Goal: Task Accomplishment & Management: Use online tool/utility

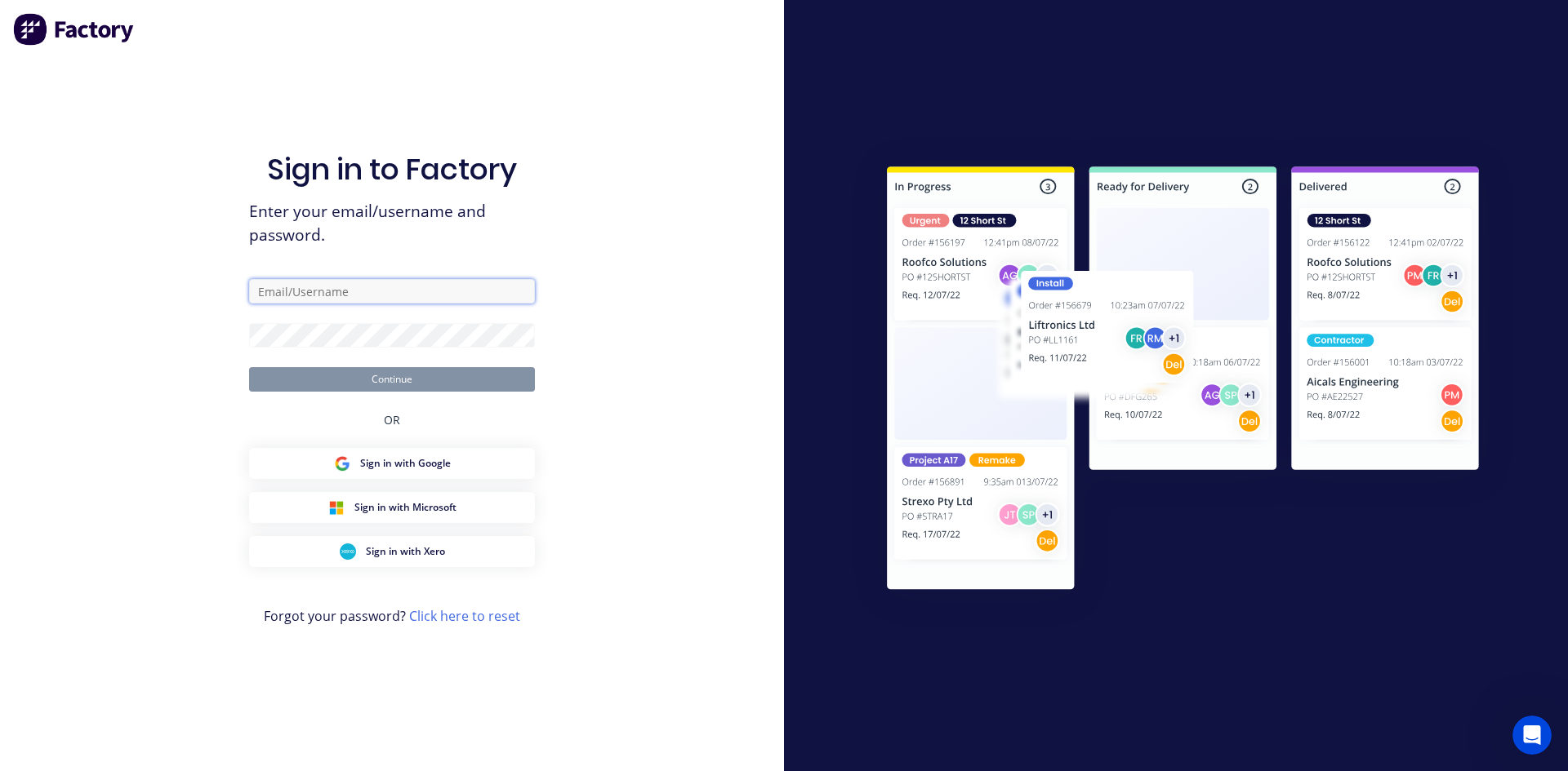
type input "will@bigcityproducts.com.au"
click at [364, 391] on button "Continue" at bounding box center [392, 380] width 285 height 25
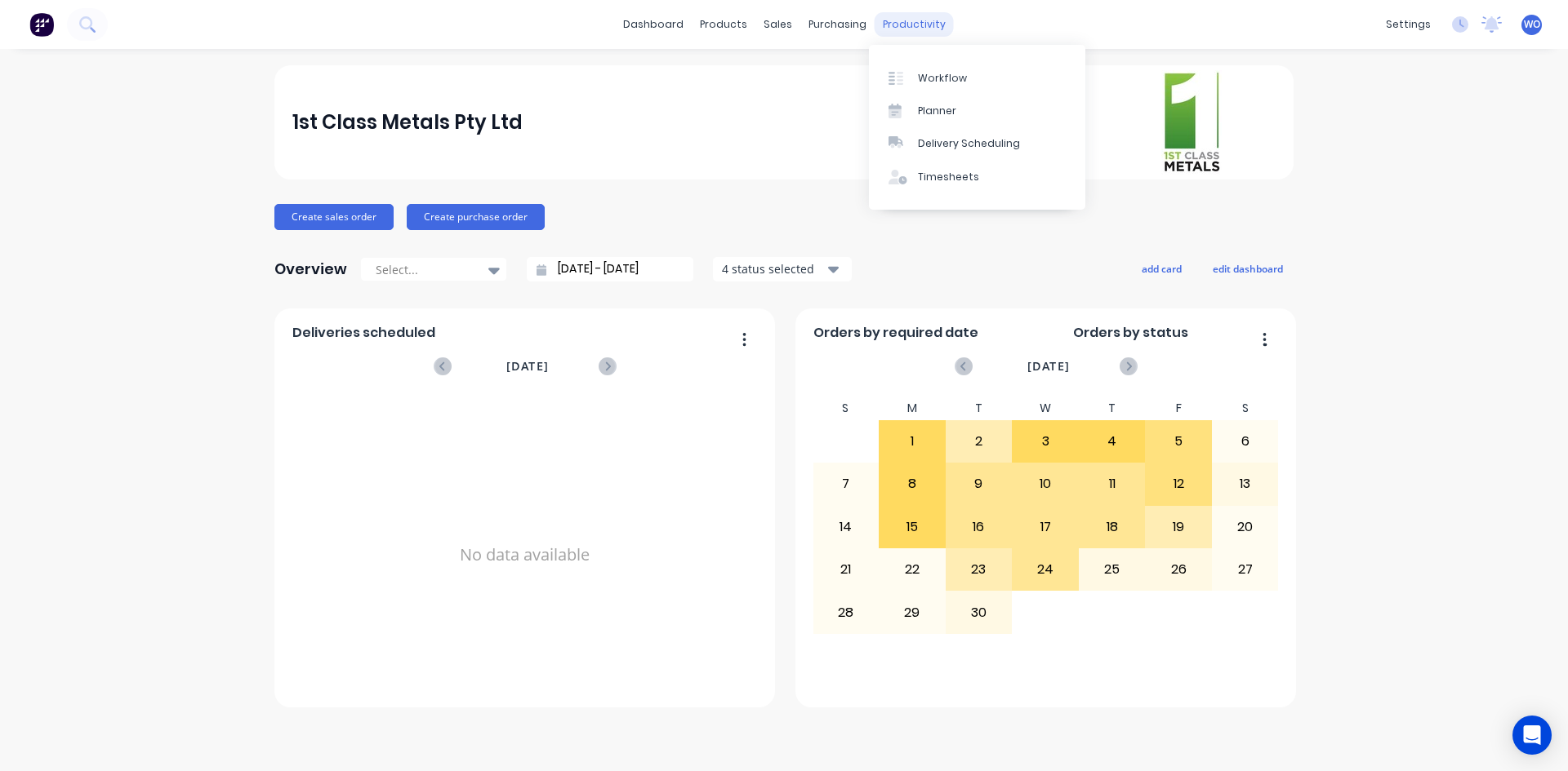
click at [918, 23] on div "productivity" at bounding box center [914, 24] width 79 height 25
click at [925, 87] on link "Workflow" at bounding box center [977, 77] width 217 height 32
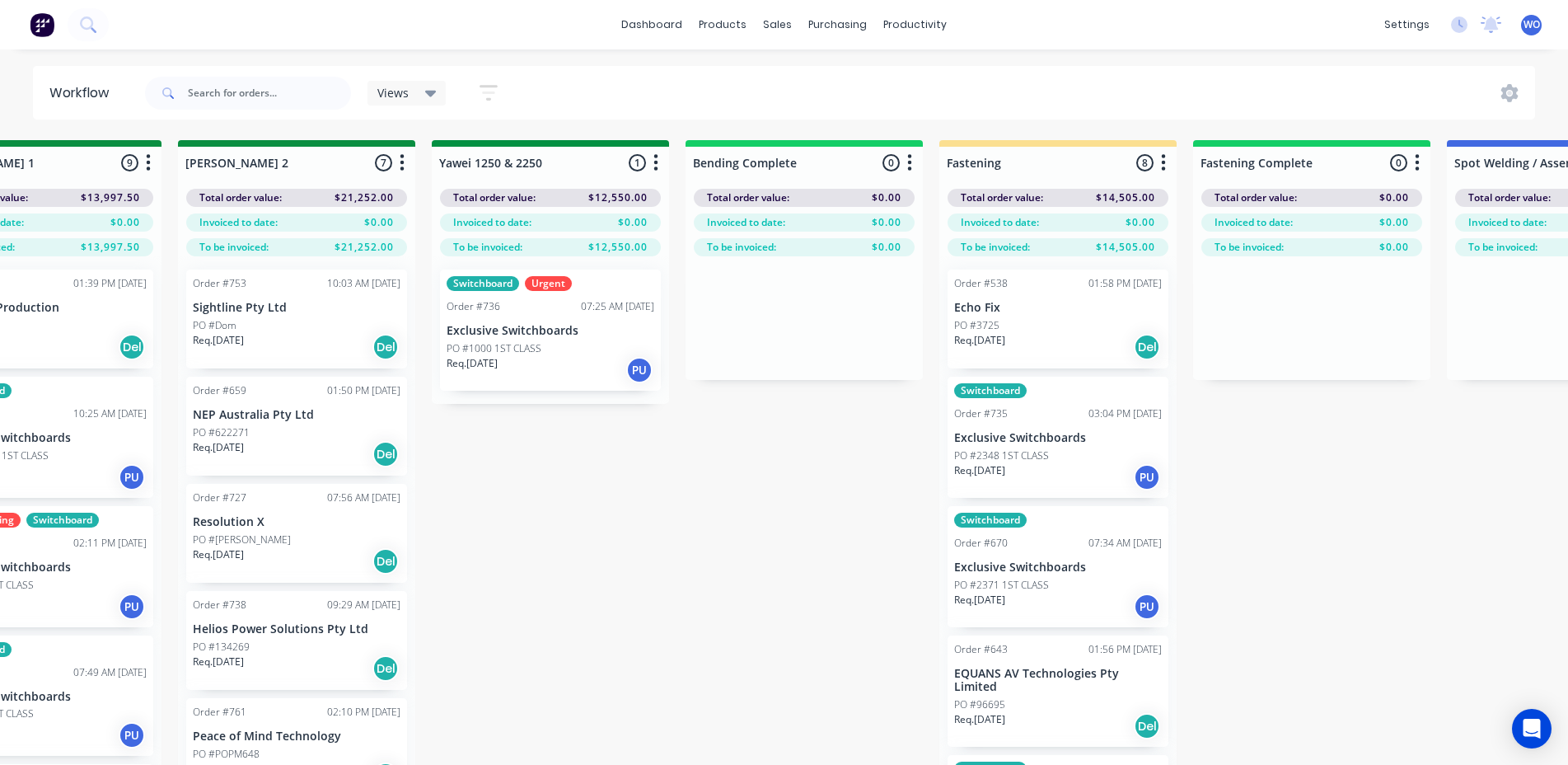
scroll to position [0, 3169]
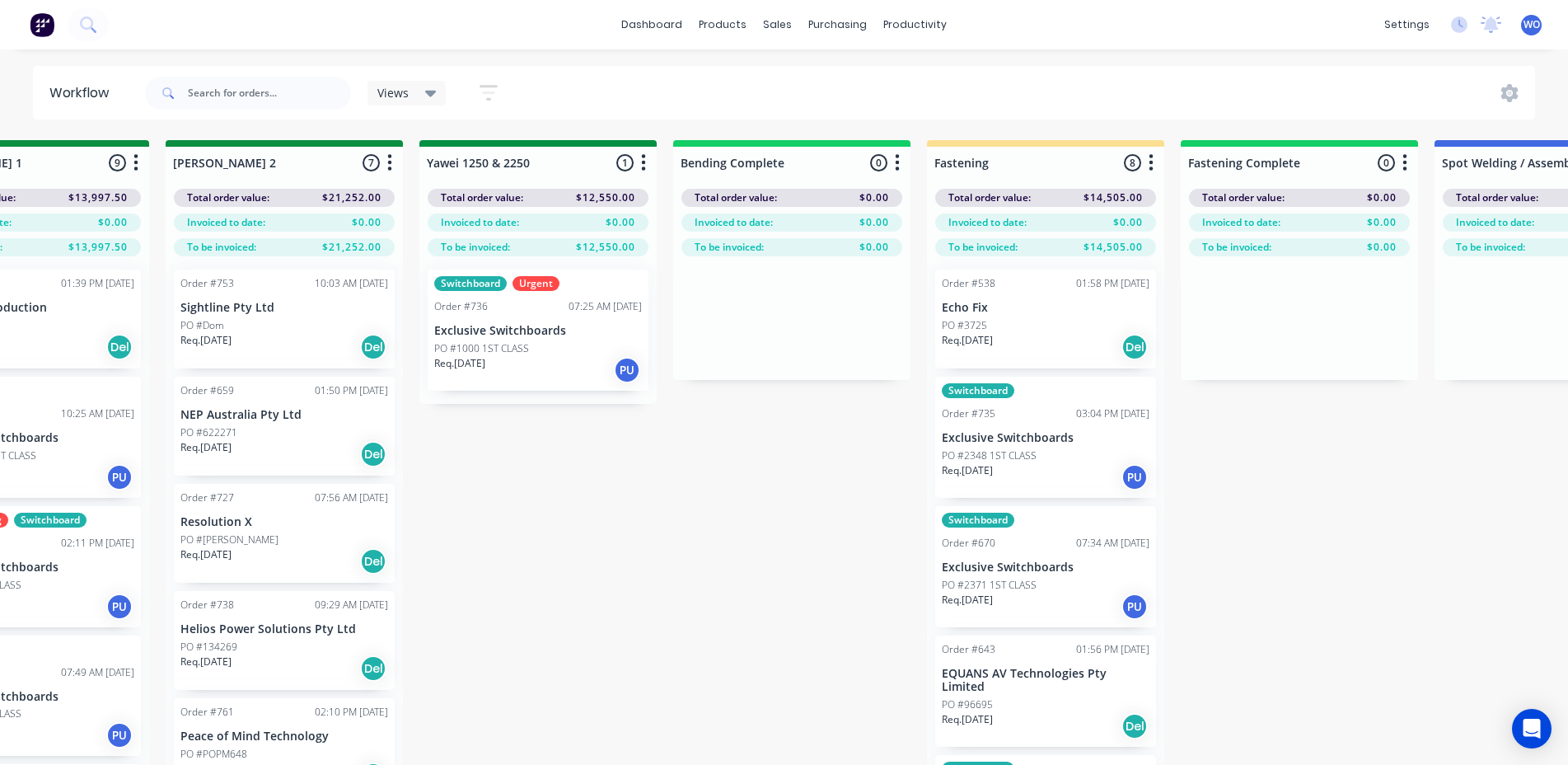
click at [540, 307] on div "Order #736 07:25 AM 26/08/25" at bounding box center [538, 306] width 207 height 15
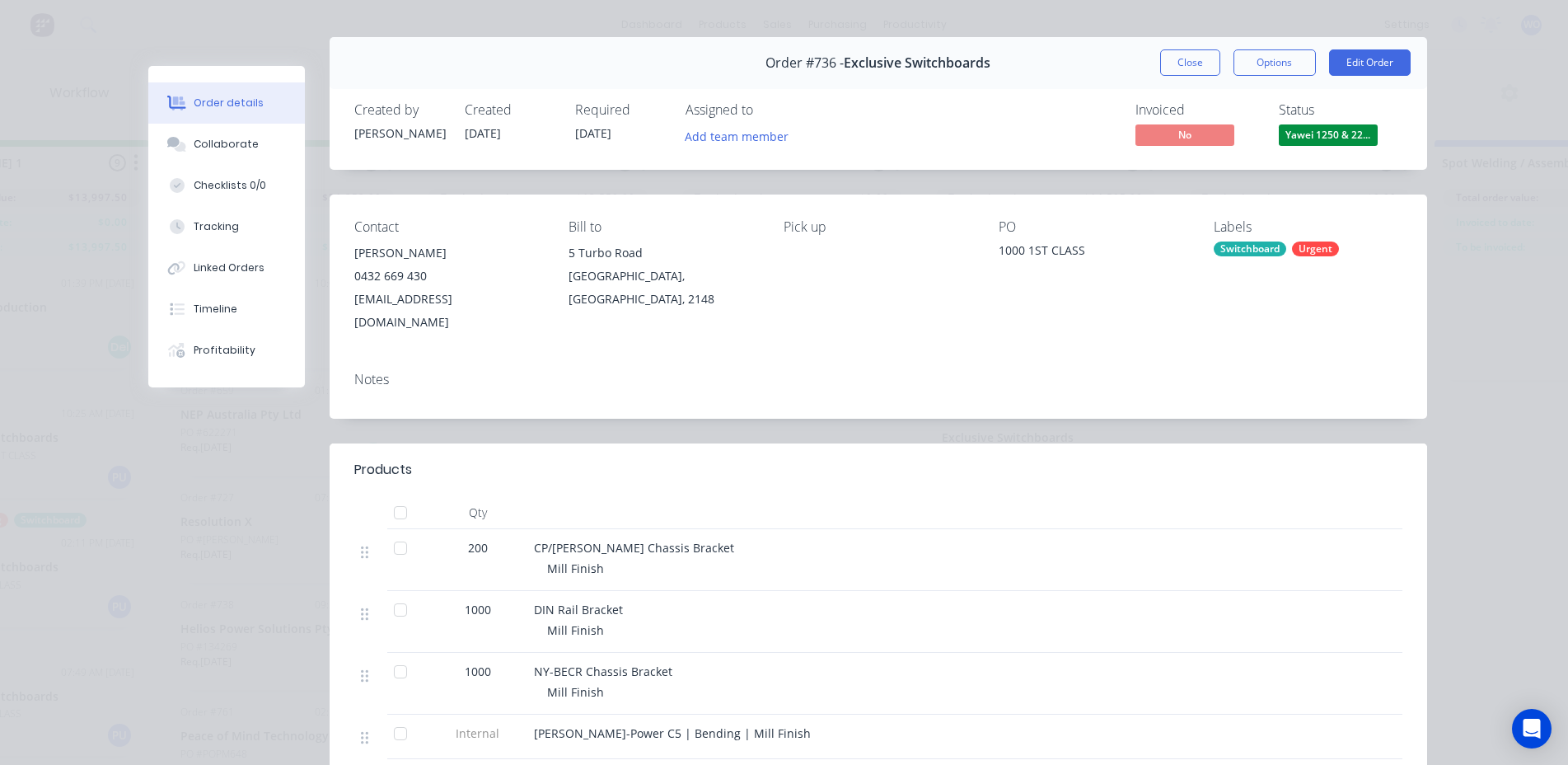
scroll to position [0, 0]
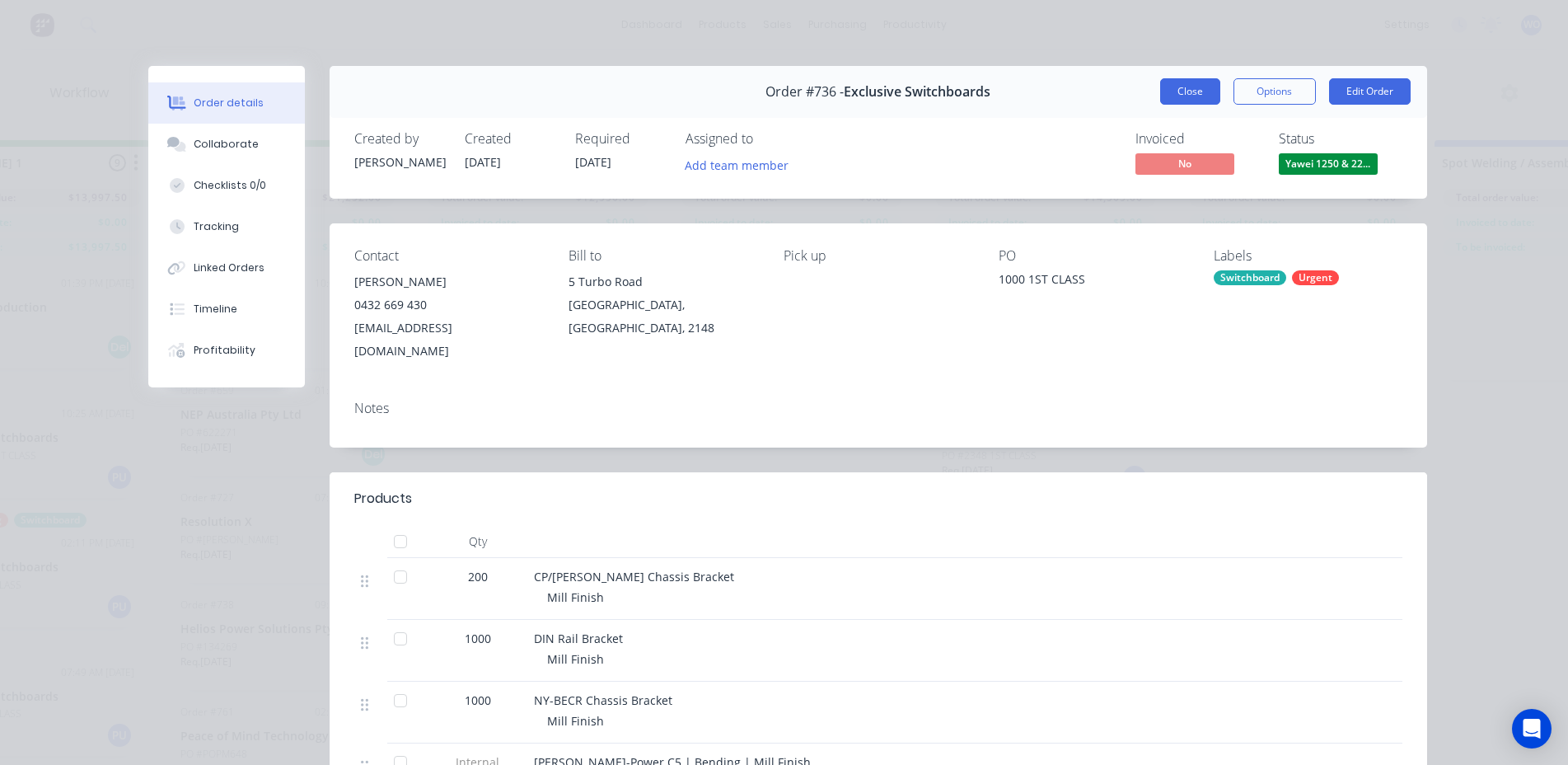
click at [1167, 97] on button "Close" at bounding box center [1191, 91] width 60 height 27
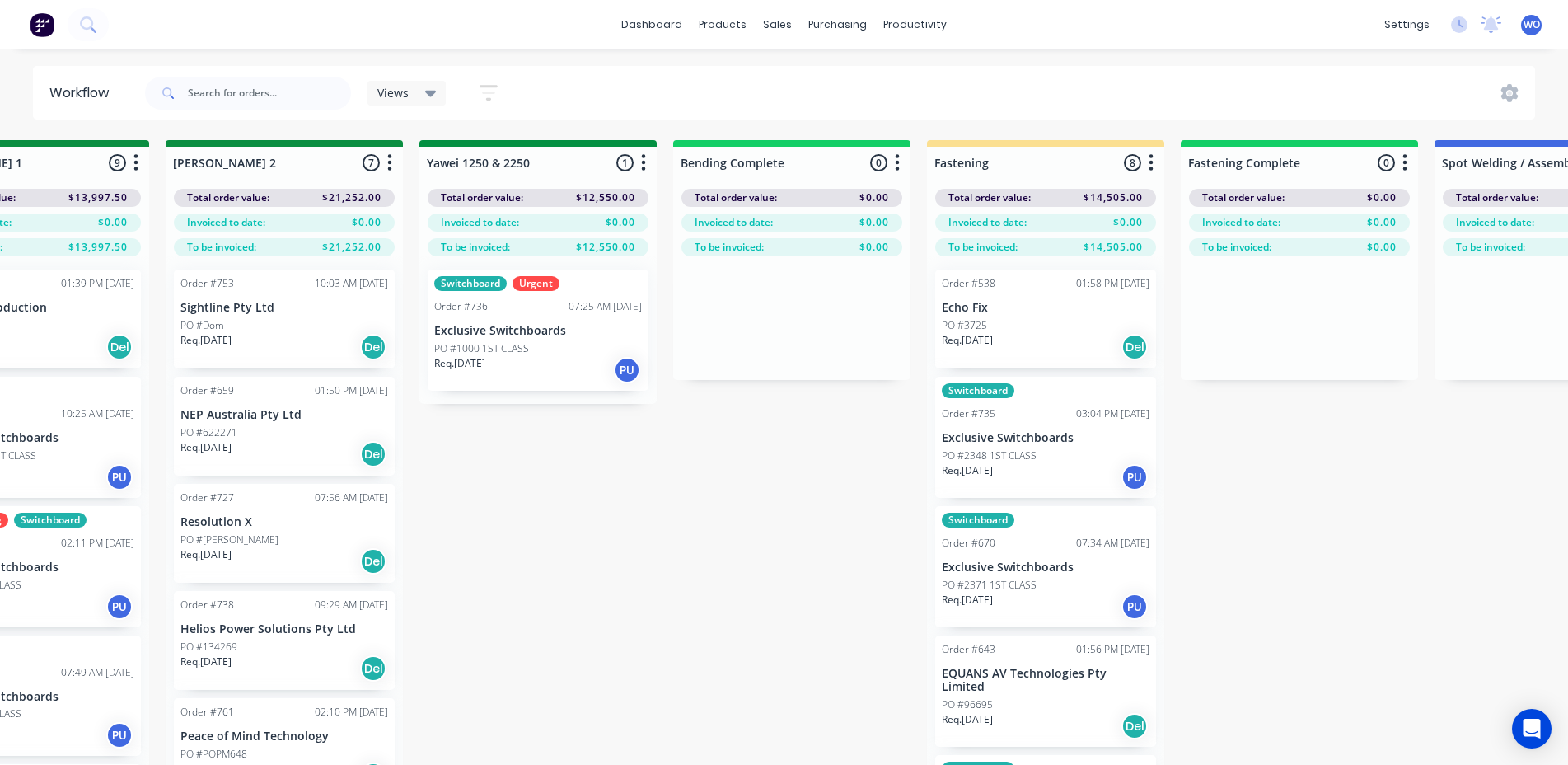
click at [836, 498] on div "On Hold 1 Status colour #FF4949 hex #FF4949 Save Cancel Notifications Email SMS…" at bounding box center [582, 481] width 7529 height 684
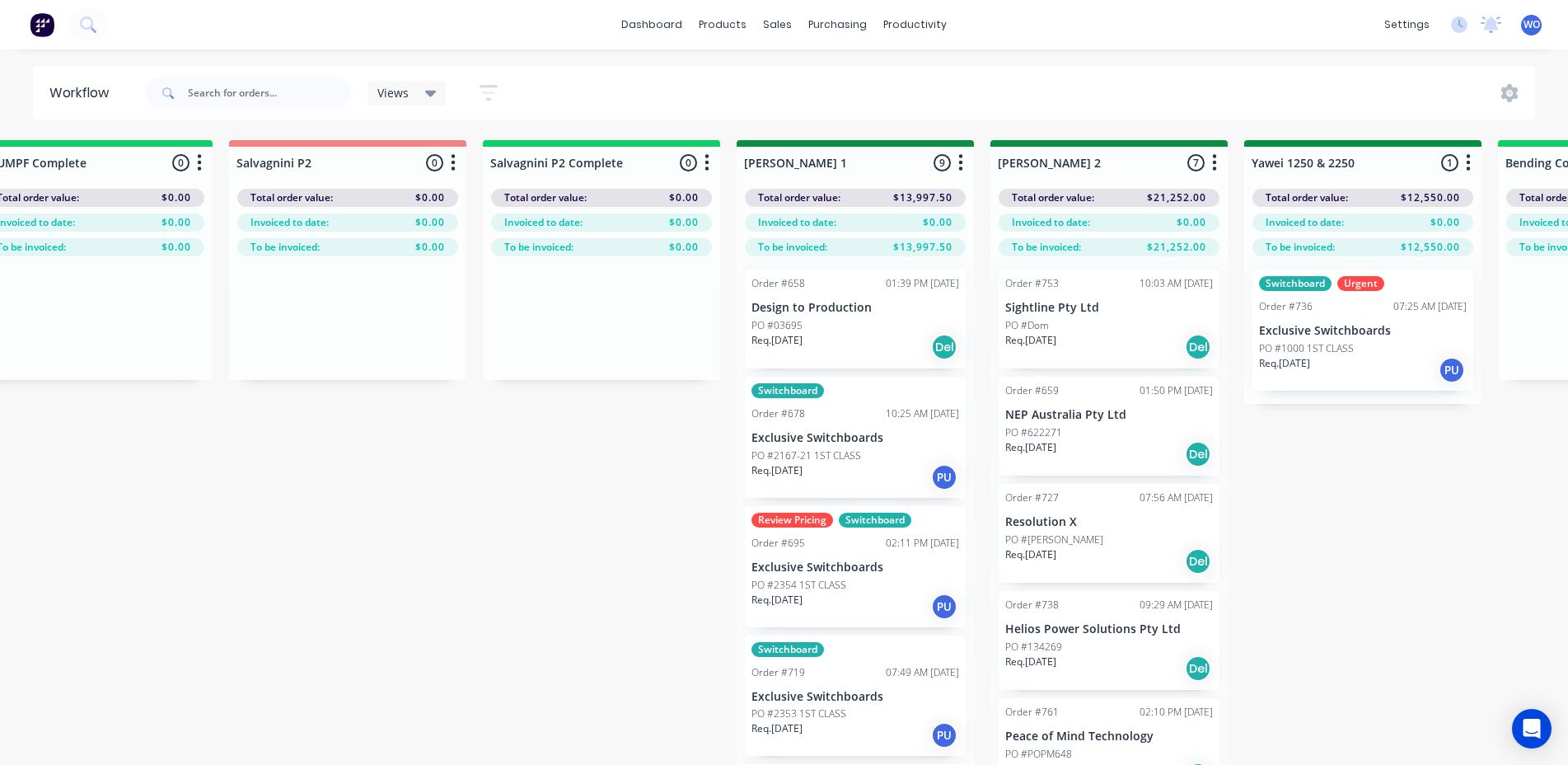
scroll to position [0, 2426]
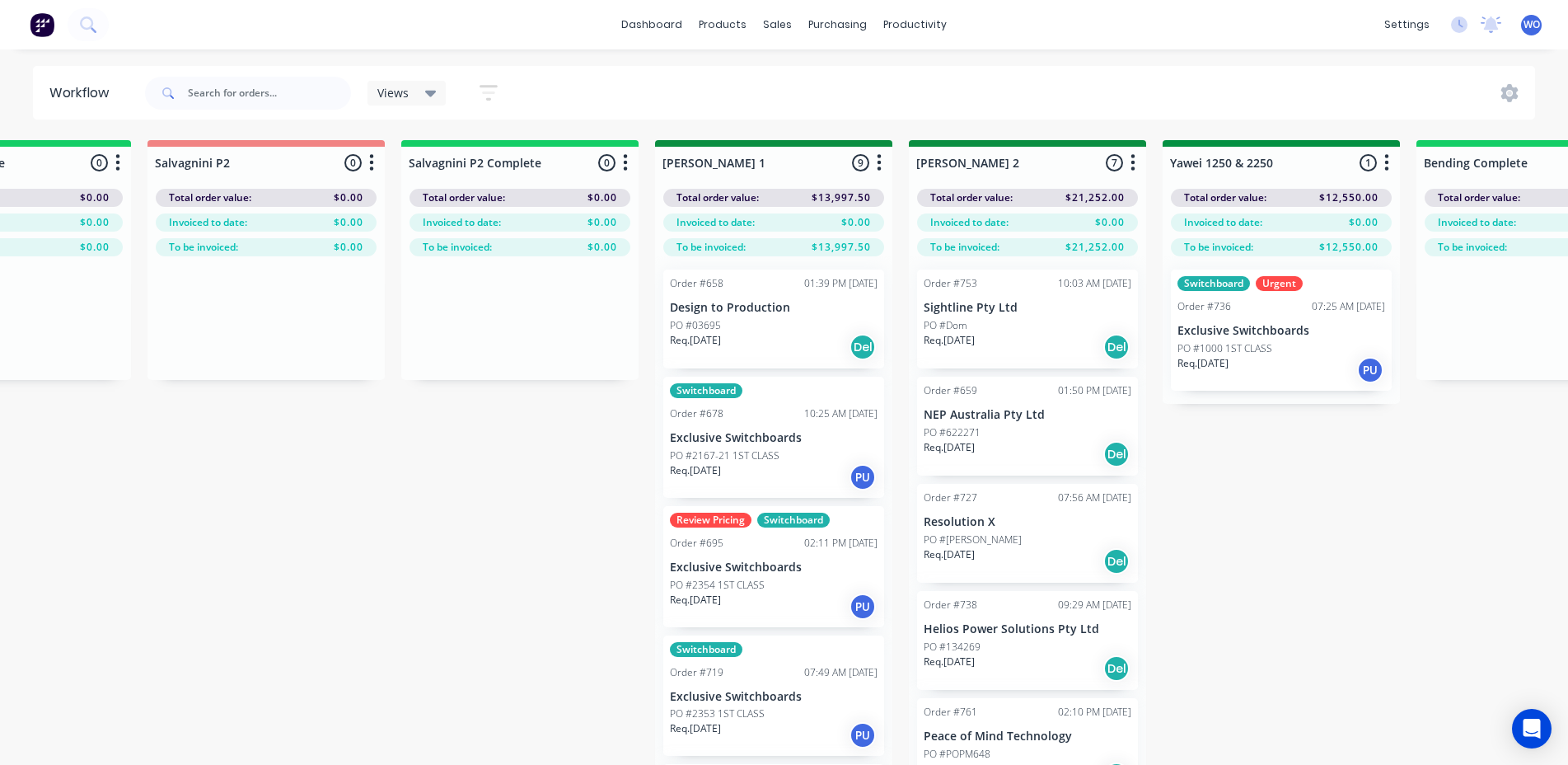
drag, startPoint x: 1182, startPoint y: 557, endPoint x: 1154, endPoint y: 581, distance: 36.9
click at [1181, 557] on div "On Hold 1 Status colour #FF4949 hex #FF4949 Save Cancel Notifications Email SMS…" at bounding box center [1325, 481] width 7529 height 684
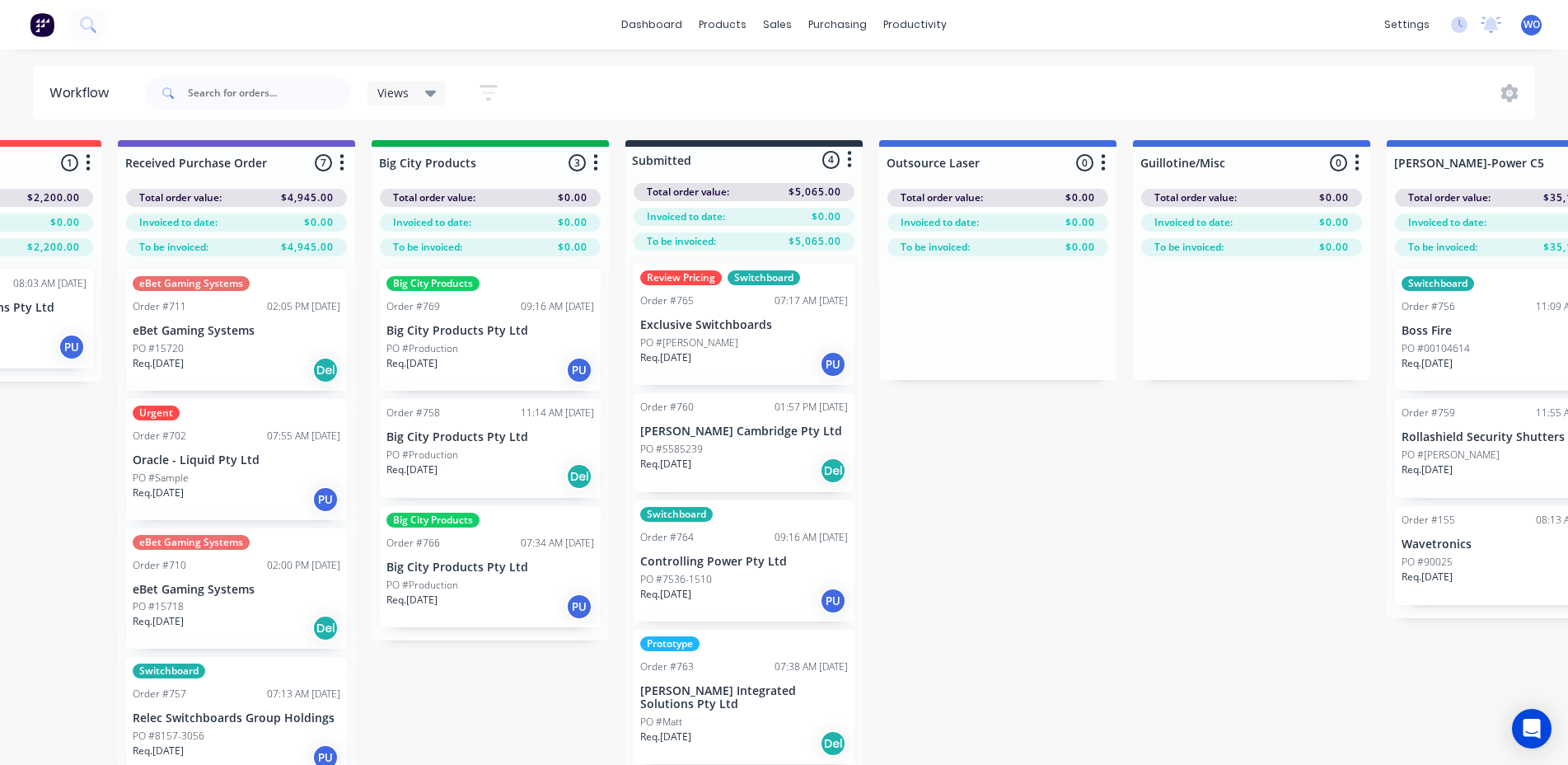
scroll to position [0, 53]
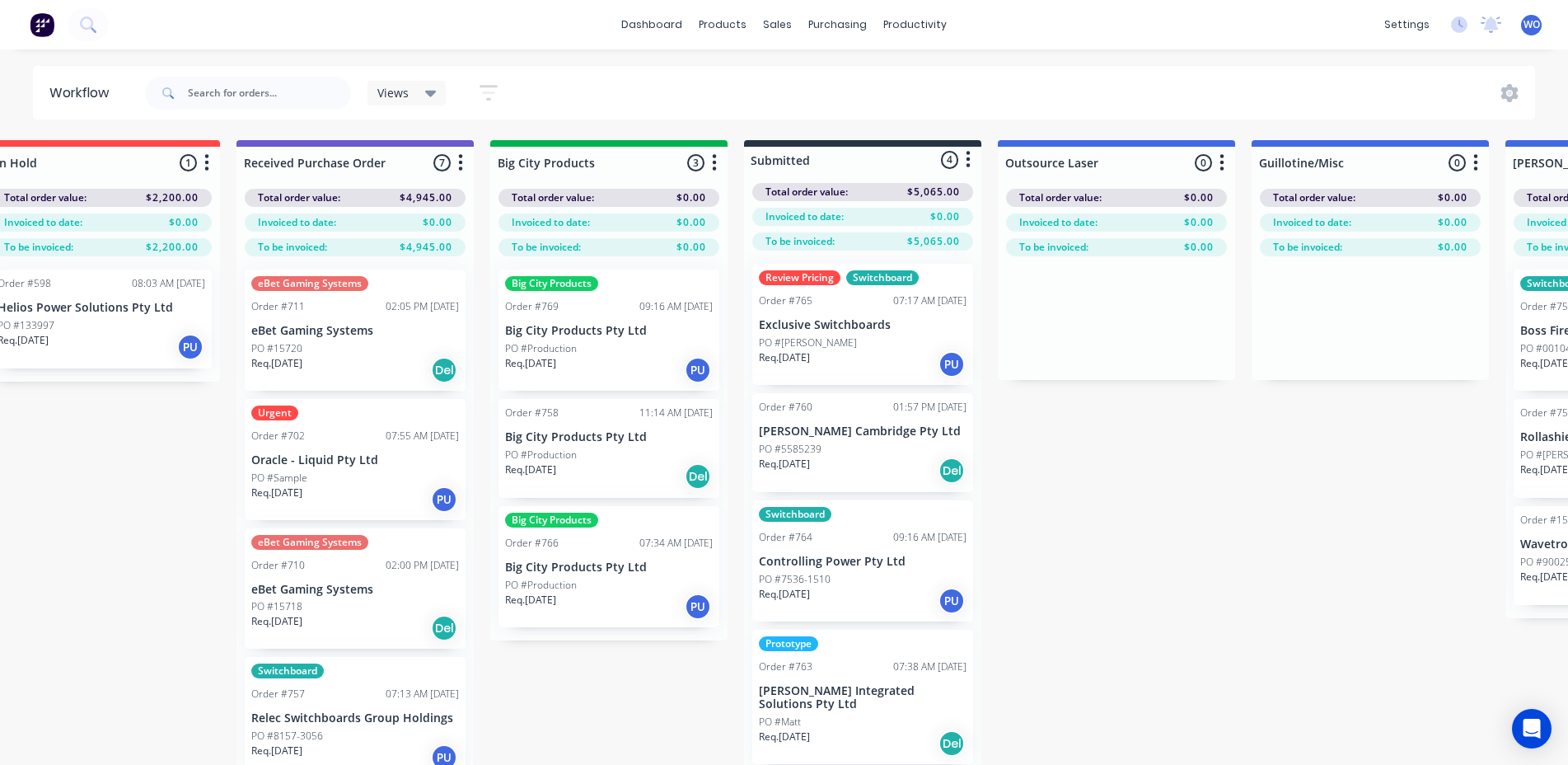
click at [562, 413] on div "Order #758 11:14 AM 01/09/25" at bounding box center [609, 413] width 207 height 15
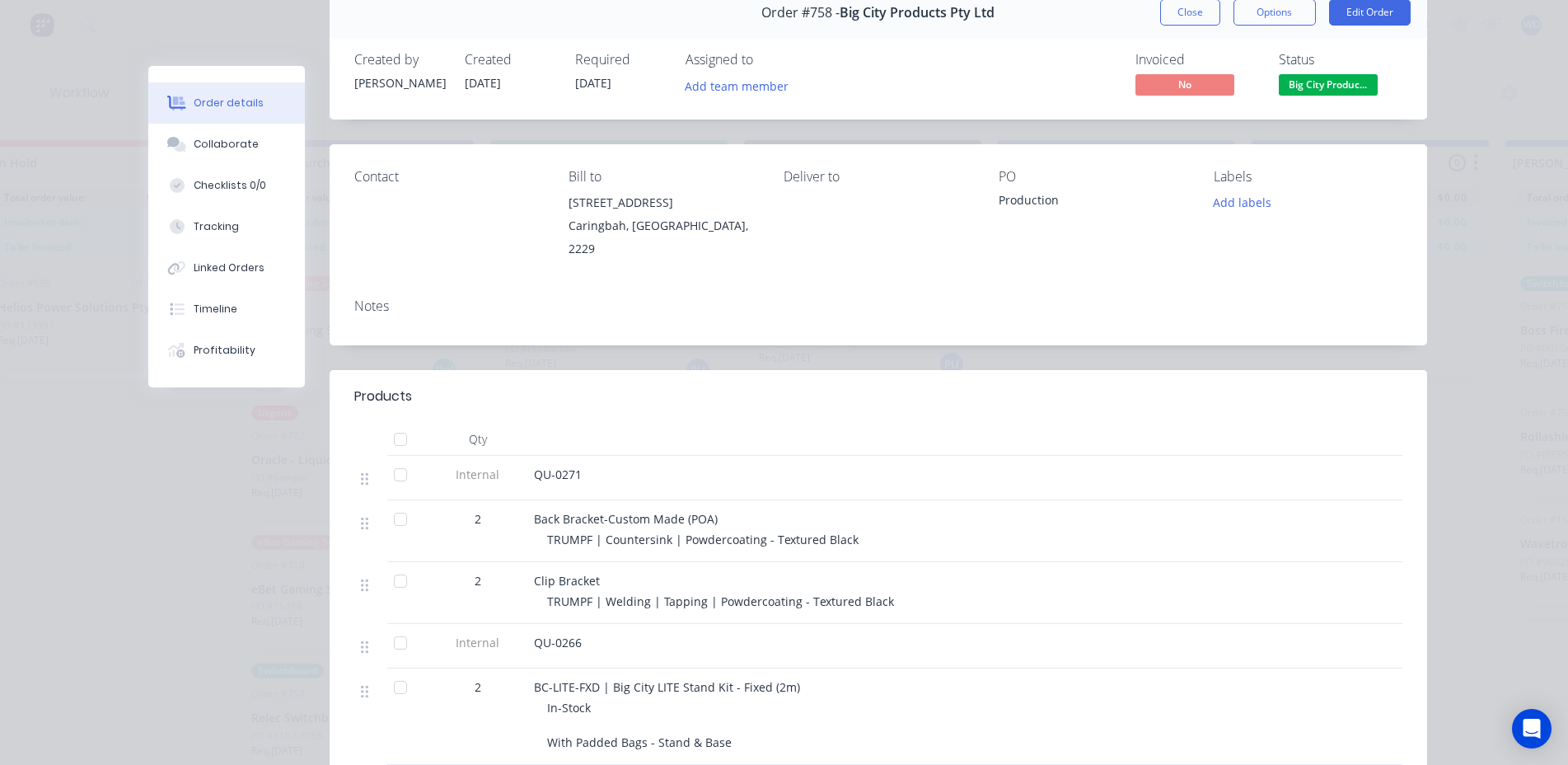
scroll to position [0, 0]
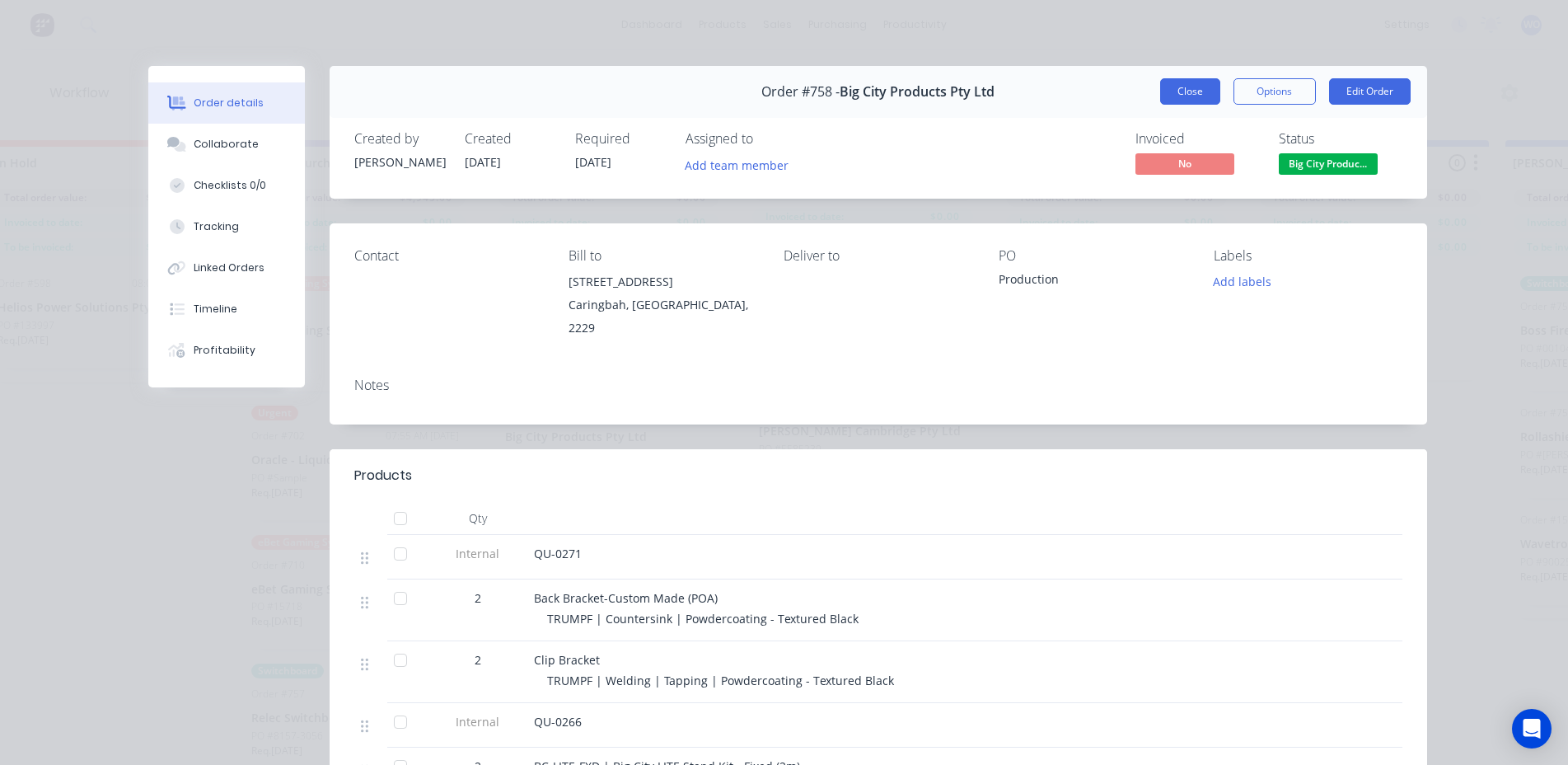
click at [1193, 93] on button "Close" at bounding box center [1191, 91] width 60 height 27
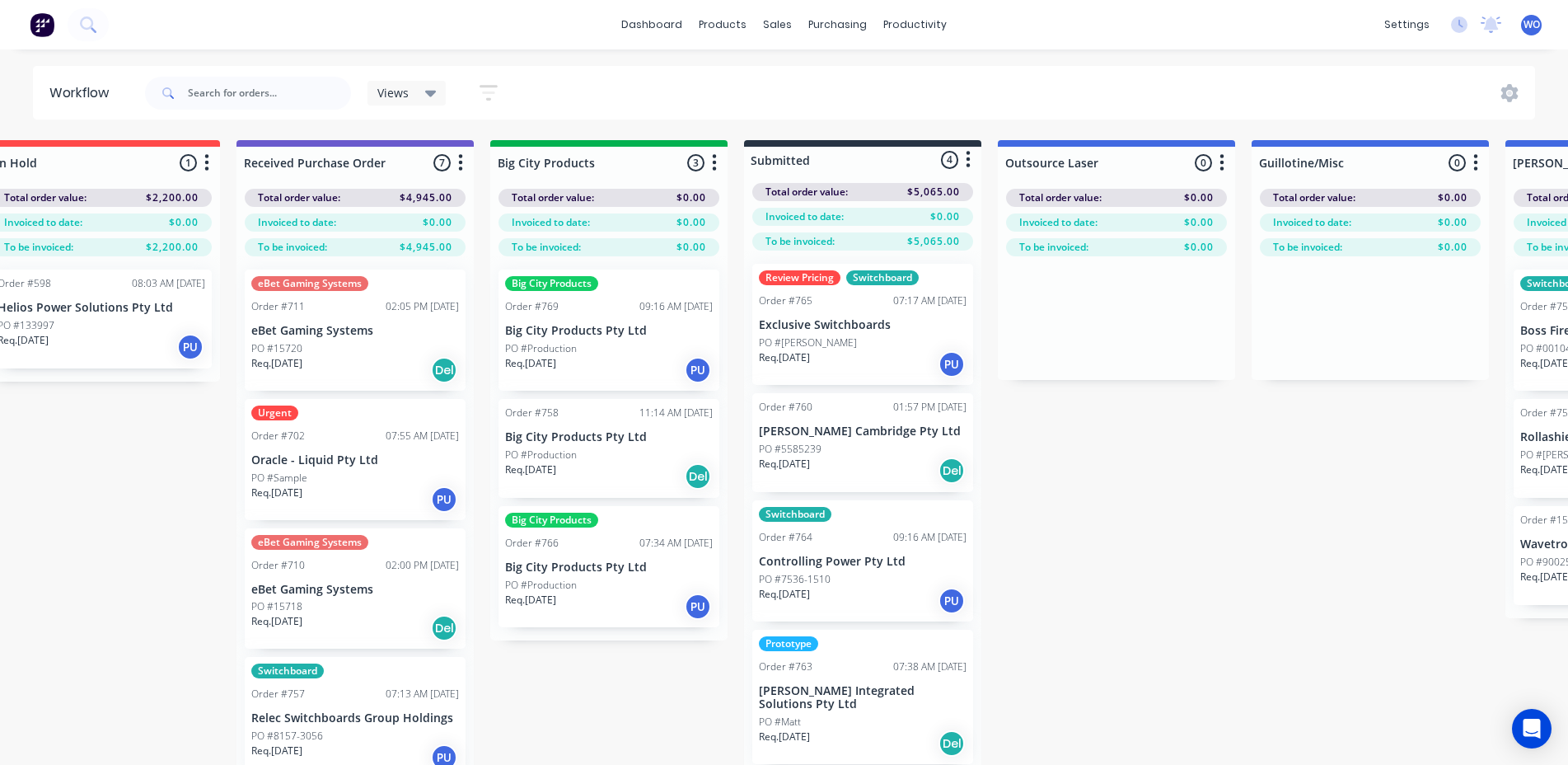
click at [657, 565] on p "Big City Products Pty Ltd" at bounding box center [609, 568] width 207 height 14
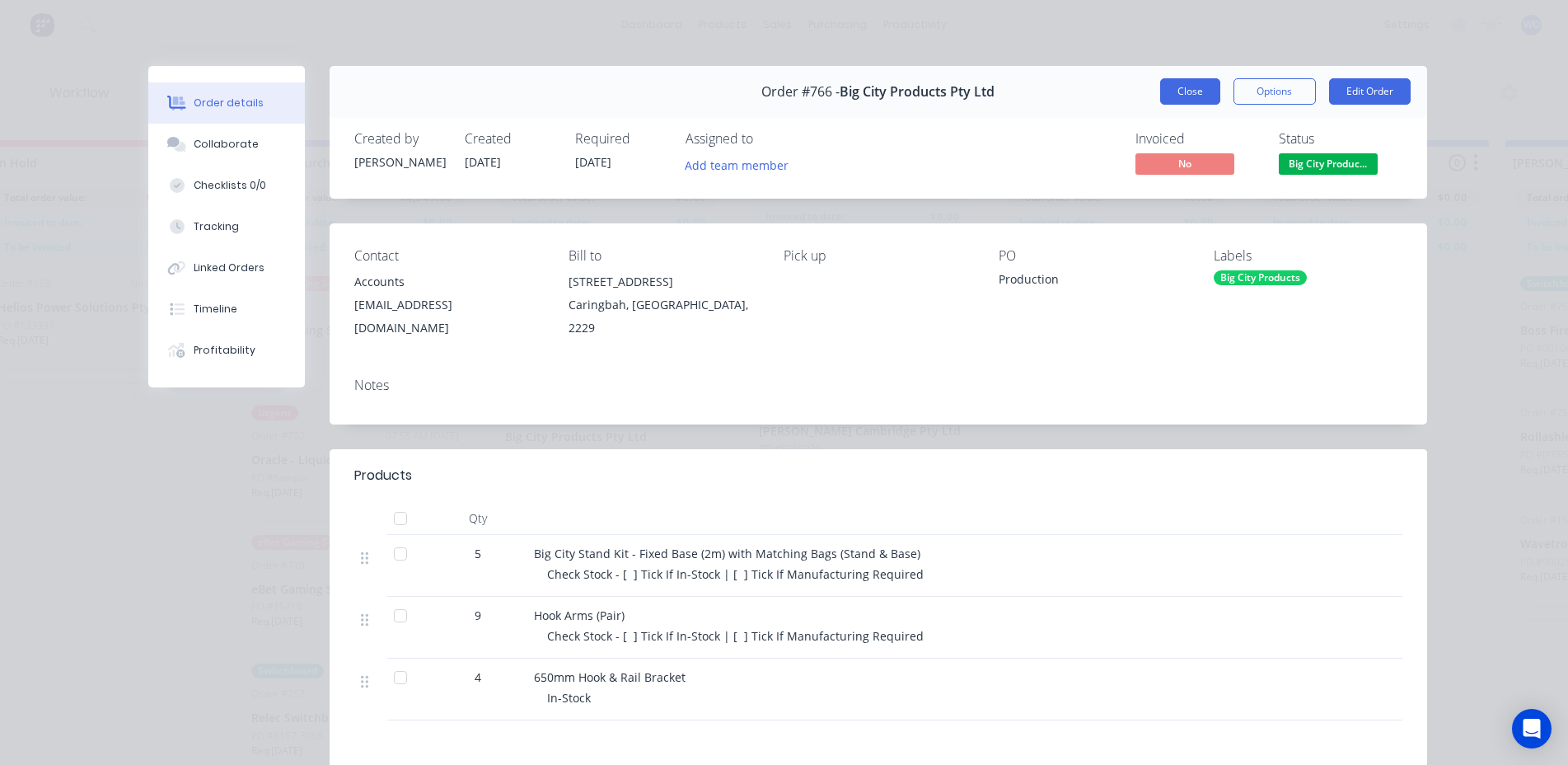
click at [1174, 87] on button "Close" at bounding box center [1191, 91] width 60 height 27
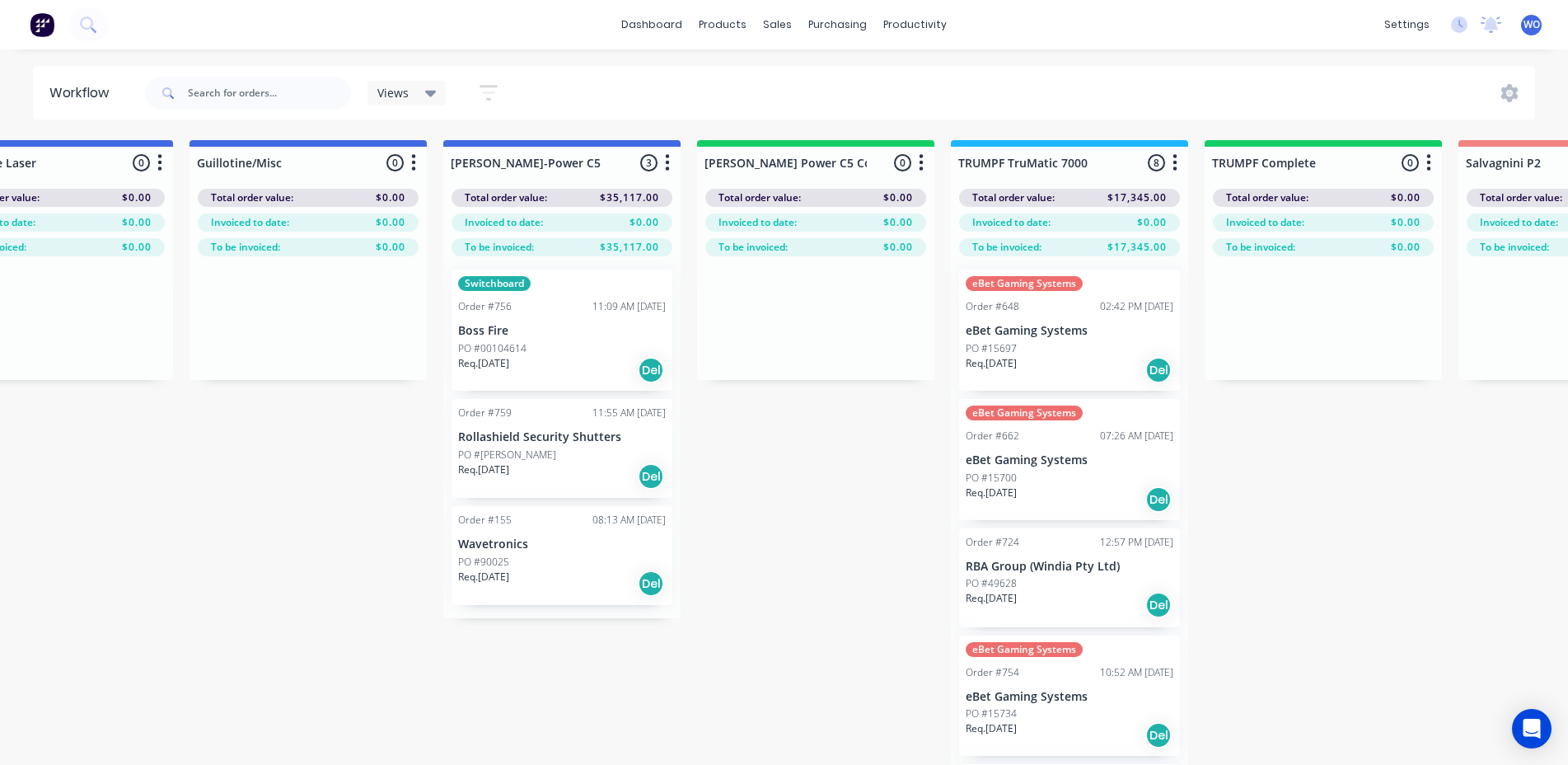
scroll to position [0, 980]
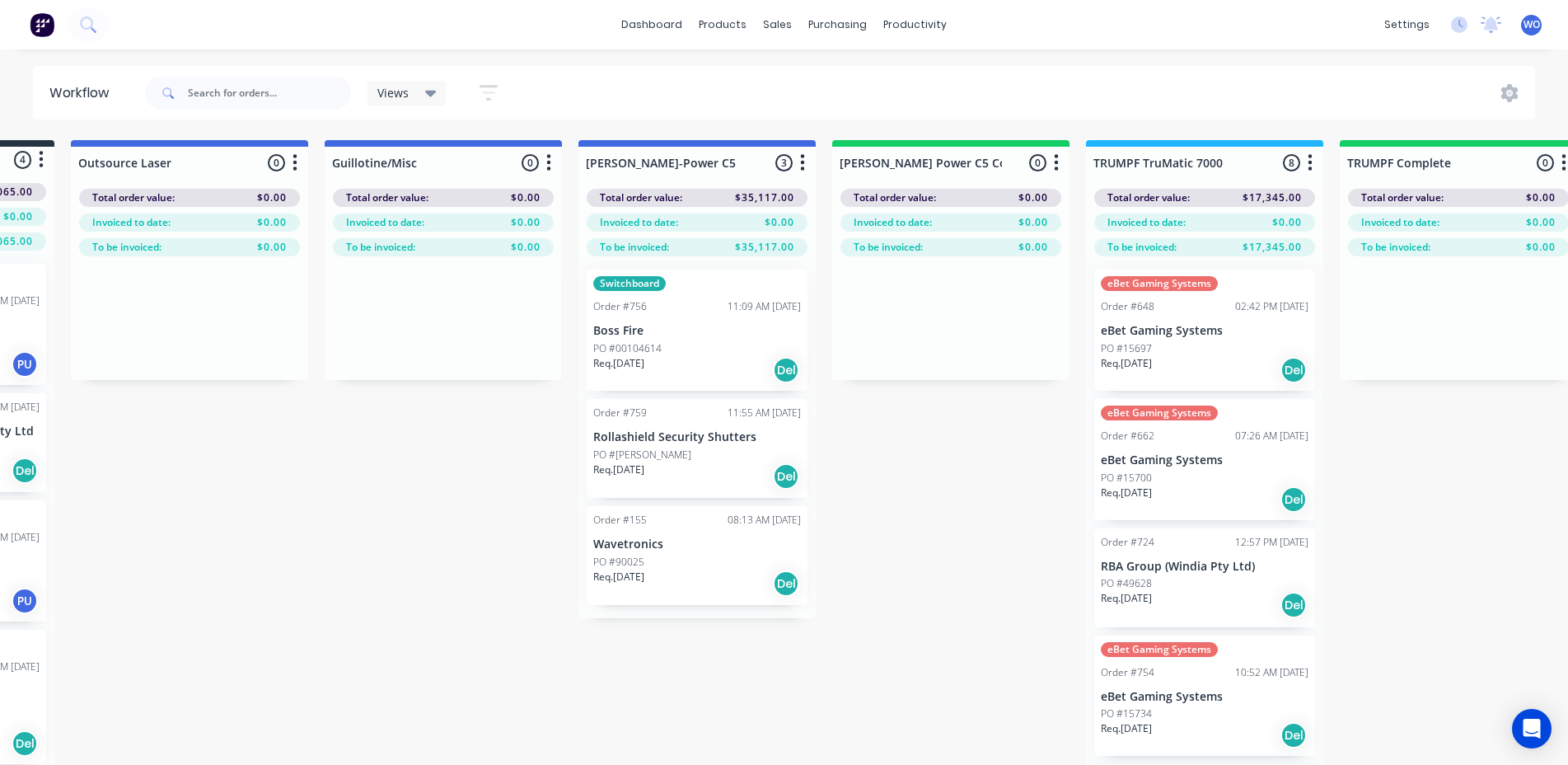
click at [53, 19] on img at bounding box center [42, 24] width 25 height 25
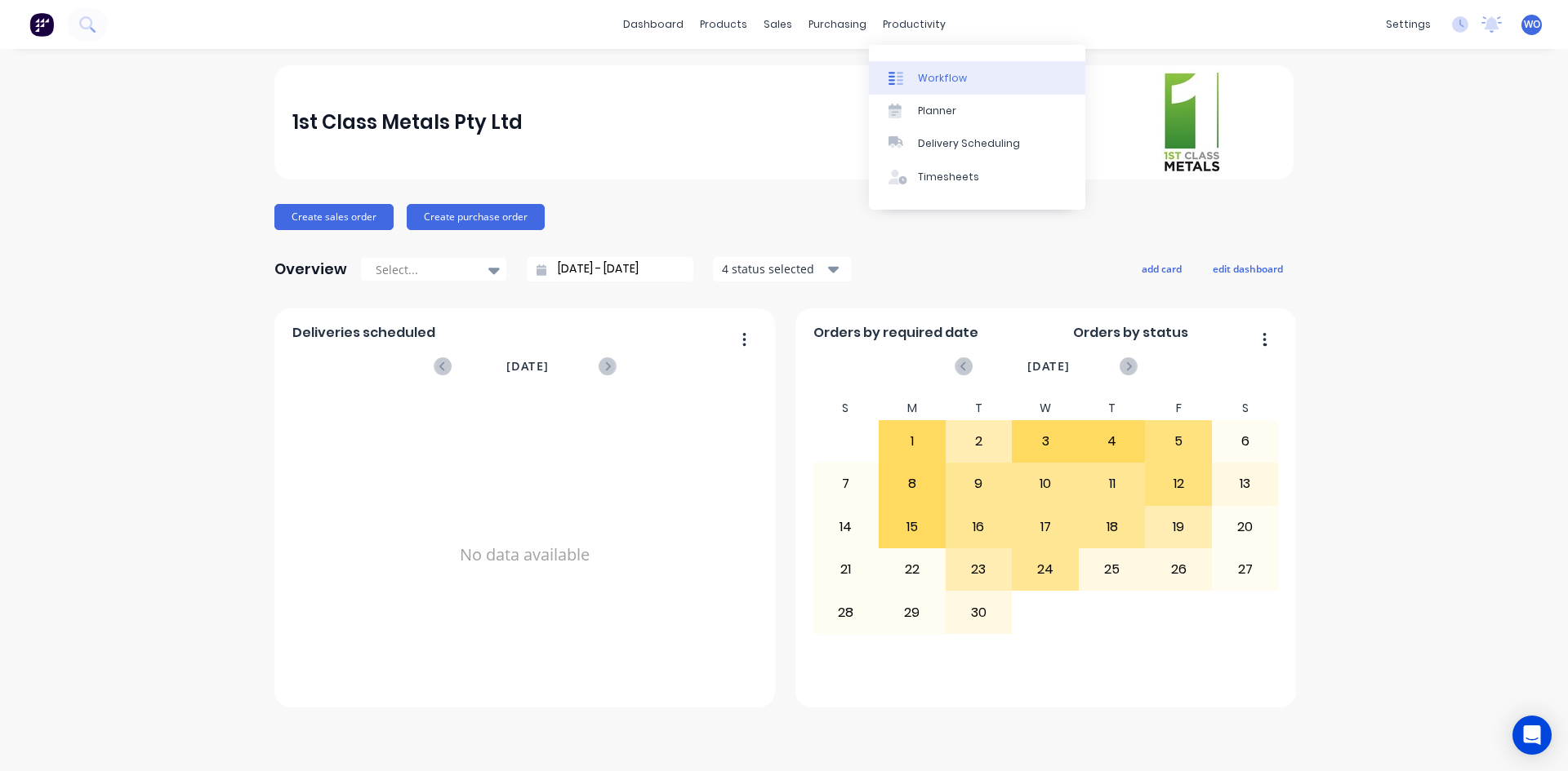
click at [934, 80] on div "Workflow" at bounding box center [943, 78] width 49 height 14
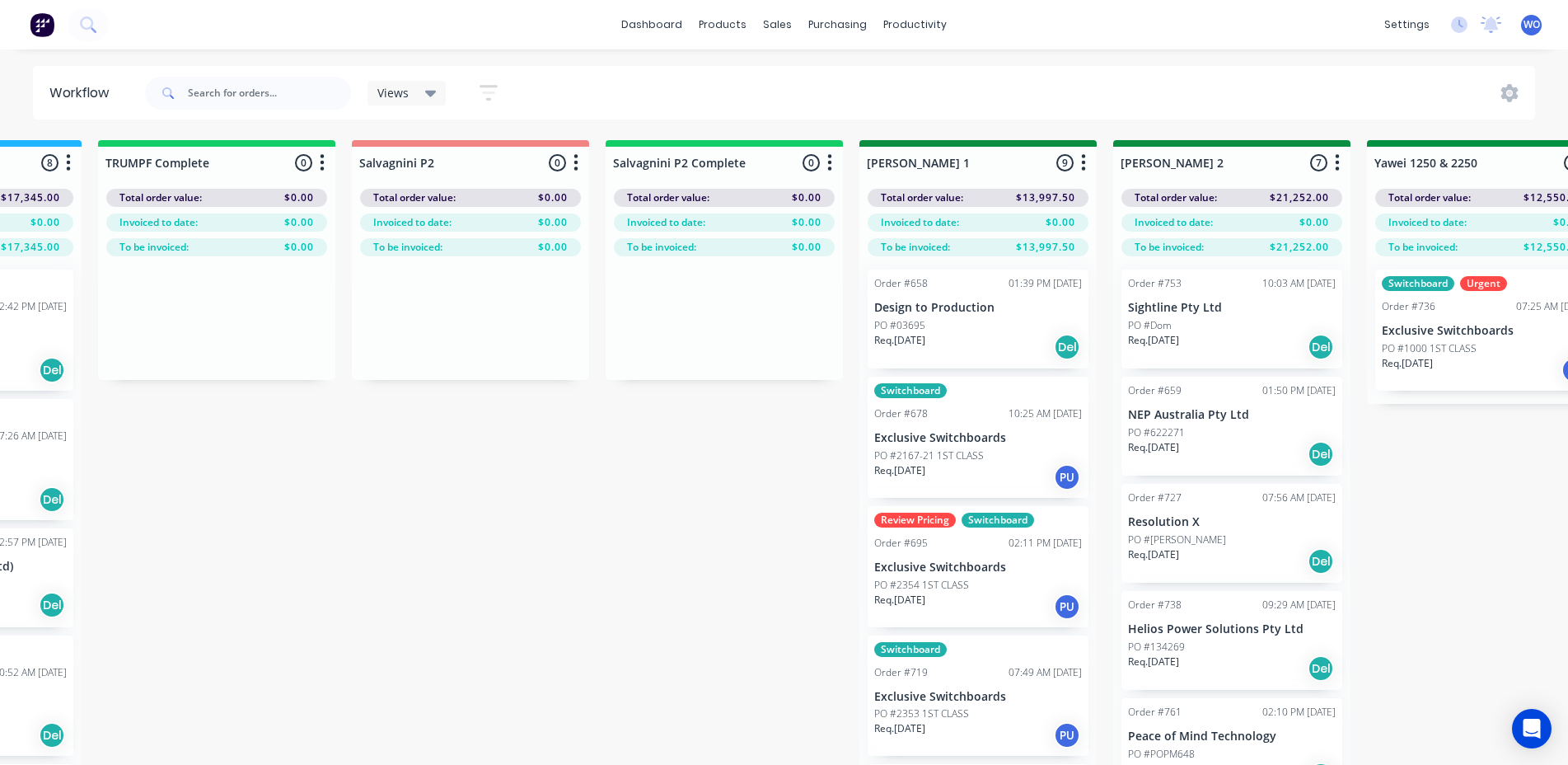
scroll to position [0, 2193]
